Goal: Task Accomplishment & Management: Complete application form

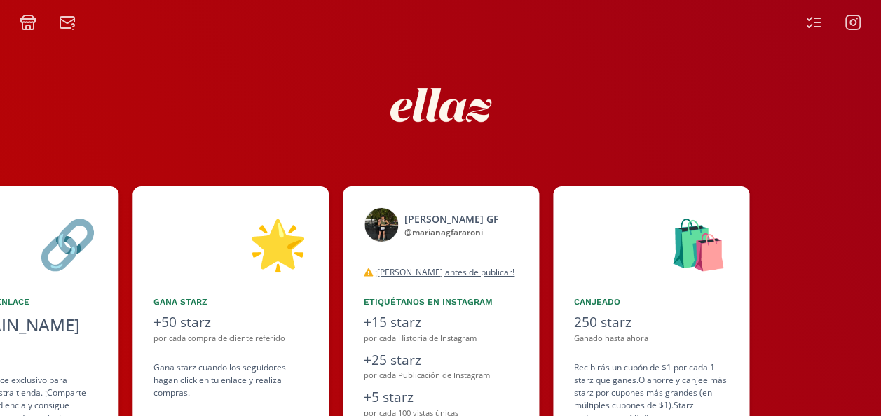
scroll to position [128, 0]
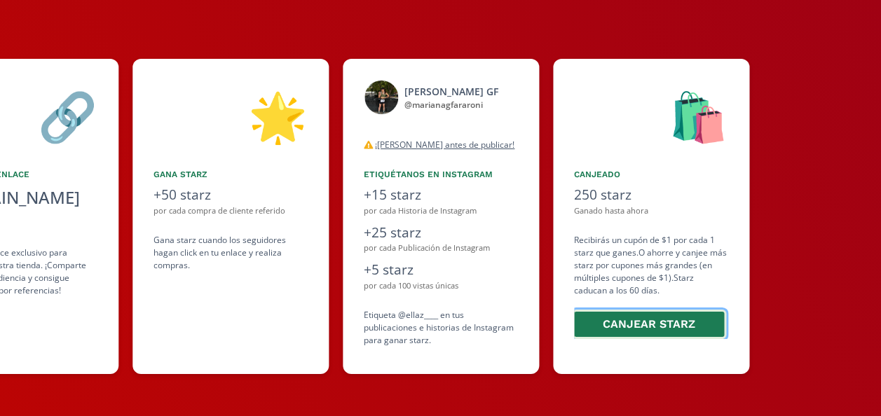
click at [640, 324] on button "Canjear starz" at bounding box center [649, 325] width 154 height 30
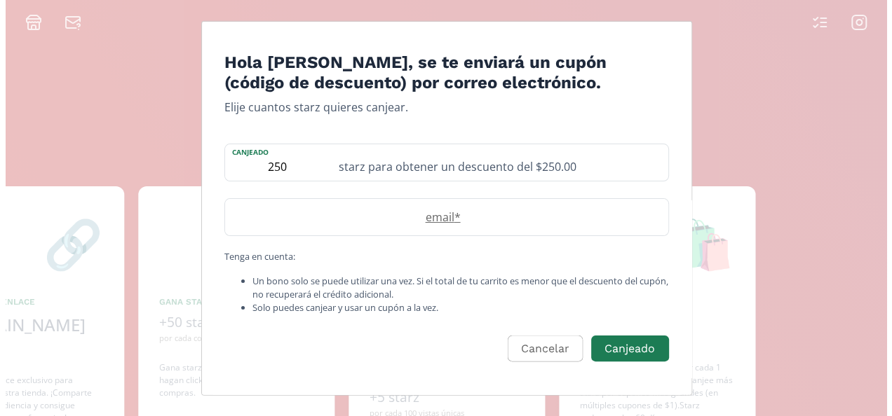
scroll to position [0, 0]
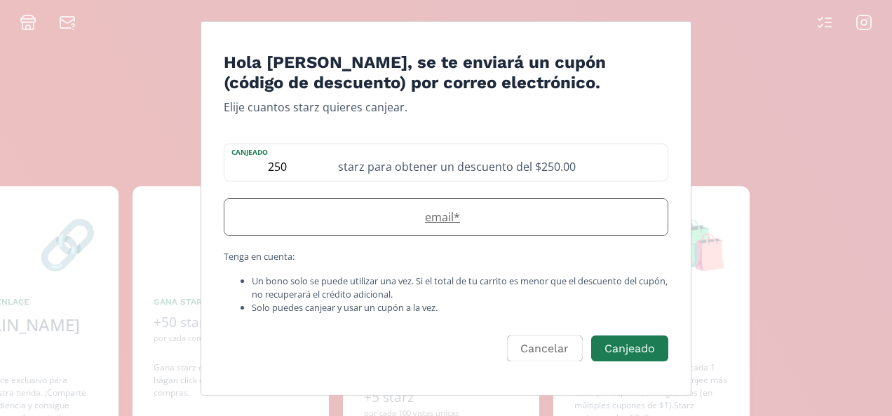
click at [450, 219] on label "email *" at bounding box center [438, 216] width 429 height 17
type input "[EMAIL_ADDRESS][DOMAIN_NAME]"
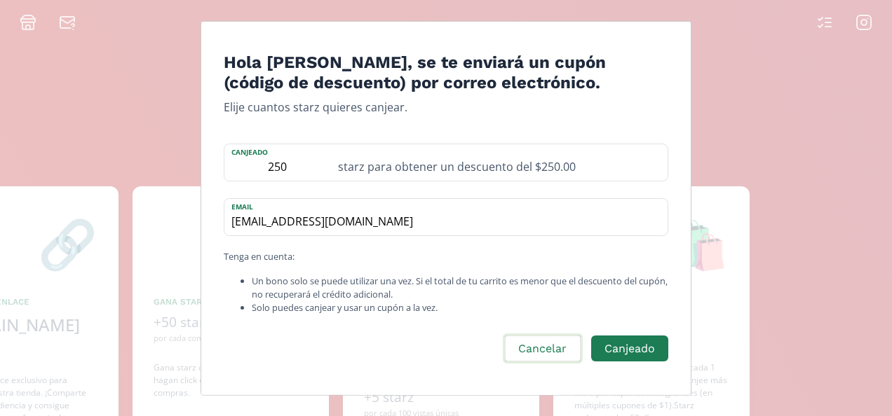
click at [553, 358] on button "Cancelar" at bounding box center [542, 349] width 79 height 30
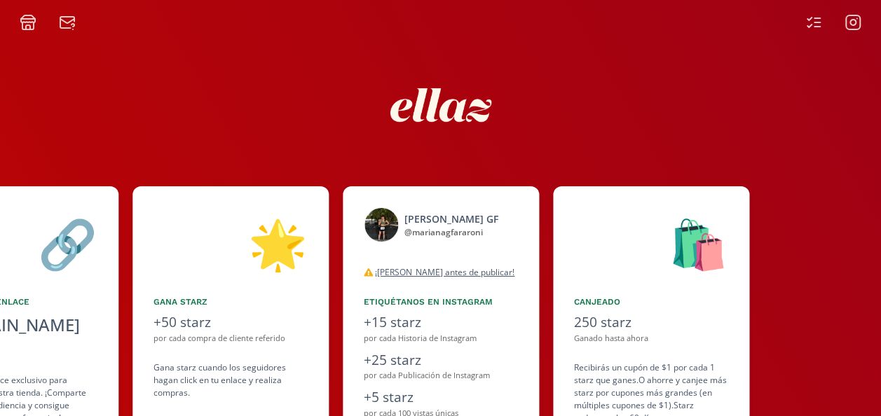
click at [816, 22] on icon at bounding box center [818, 22] width 6 height 0
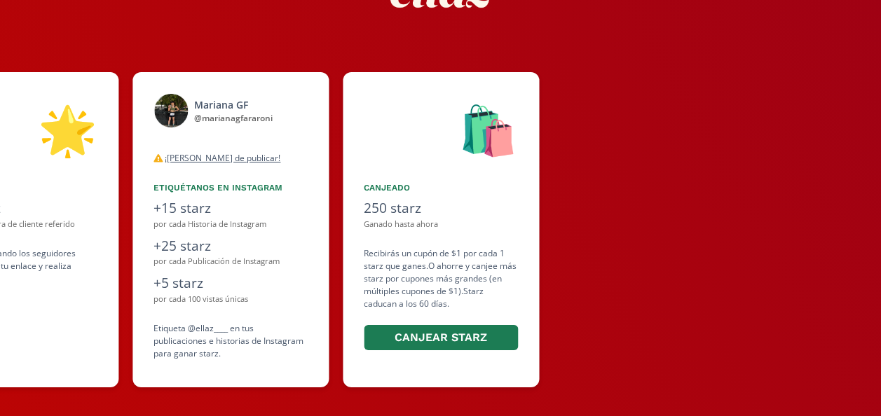
scroll to position [114, 0]
